Goal: Transaction & Acquisition: Download file/media

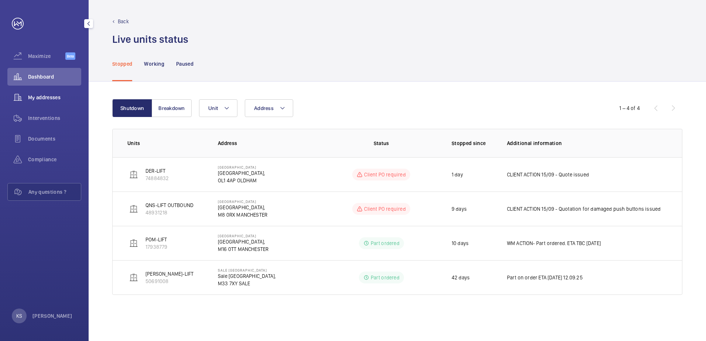
click at [60, 99] on span "My addresses" at bounding box center [54, 97] width 53 height 7
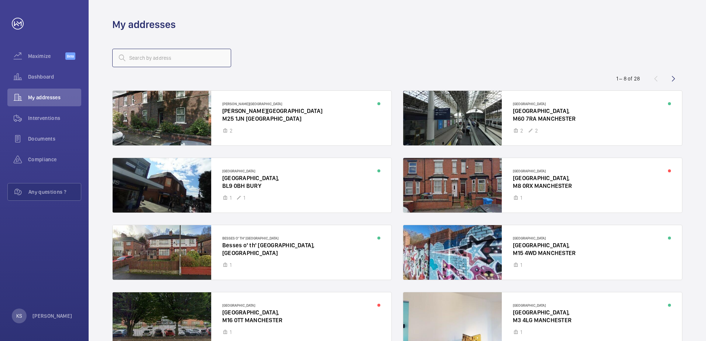
click at [157, 63] on input "text" at bounding box center [171, 58] width 119 height 18
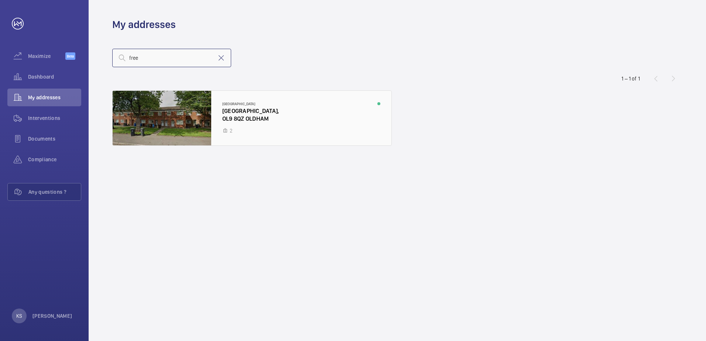
type input "free"
click at [181, 107] on div at bounding box center [252, 118] width 279 height 55
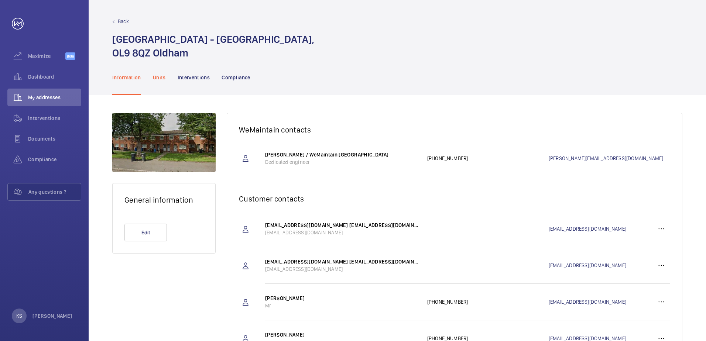
drag, startPoint x: 162, startPoint y: 77, endPoint x: 175, endPoint y: 82, distance: 14.3
click at [162, 77] on p "Units" at bounding box center [159, 77] width 13 height 7
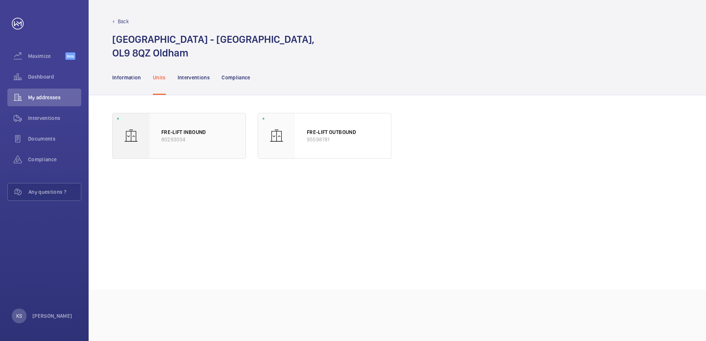
click at [196, 140] on p "80293034" at bounding box center [197, 139] width 72 height 7
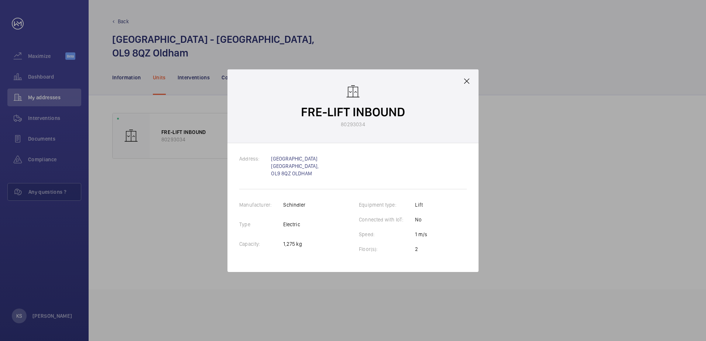
click at [465, 80] on mat-icon at bounding box center [466, 81] width 9 height 9
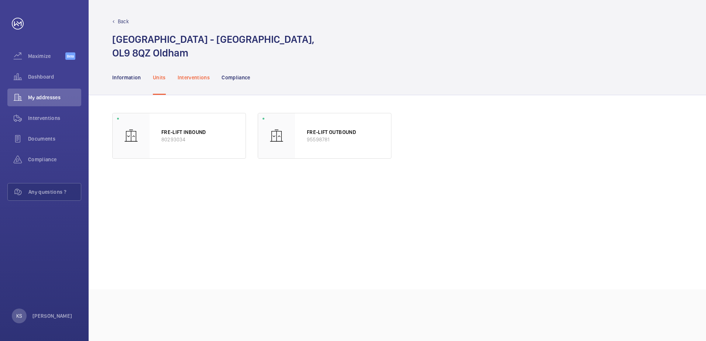
click at [186, 78] on p "Interventions" at bounding box center [194, 77] width 32 height 7
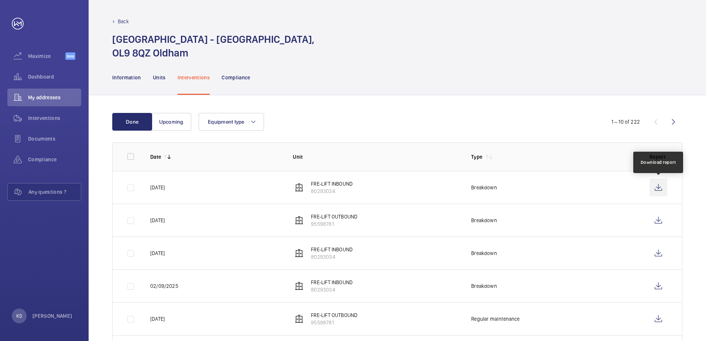
click at [658, 191] on wm-front-icon-button at bounding box center [658, 188] width 18 height 18
click at [154, 76] on p "Units" at bounding box center [159, 77] width 13 height 7
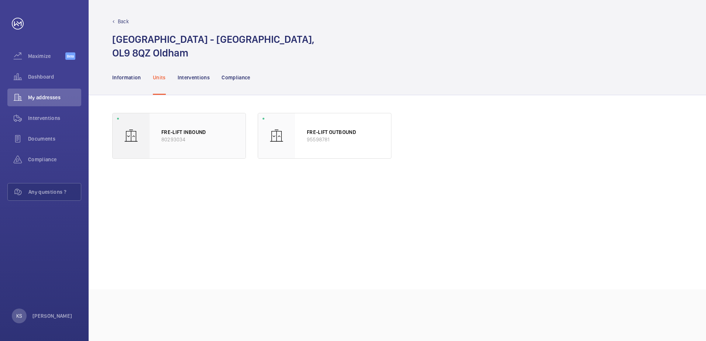
click at [192, 133] on p "FRE-LIFT INBOUND" at bounding box center [197, 131] width 72 height 7
